Goal: Task Accomplishment & Management: Use online tool/utility

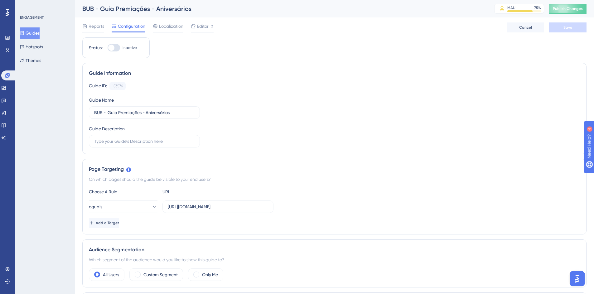
click at [31, 35] on button "Guides" at bounding box center [30, 32] width 20 height 11
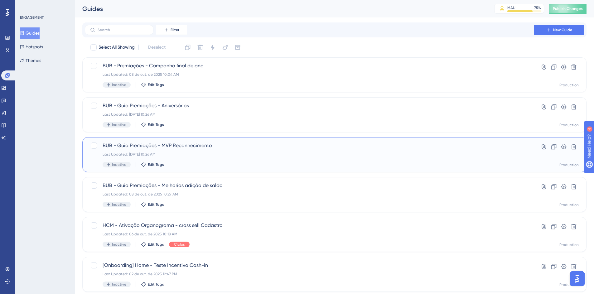
click at [204, 157] on div "BUB - Guia Premiações - MVP Reconhecimento Last Updated: [DATE] 10:26 AM Inacti…" at bounding box center [310, 155] width 414 height 26
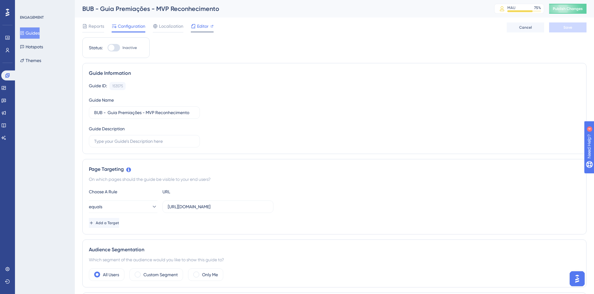
click at [201, 27] on span "Editor" at bounding box center [203, 25] width 12 height 7
